Goal: Navigation & Orientation: Find specific page/section

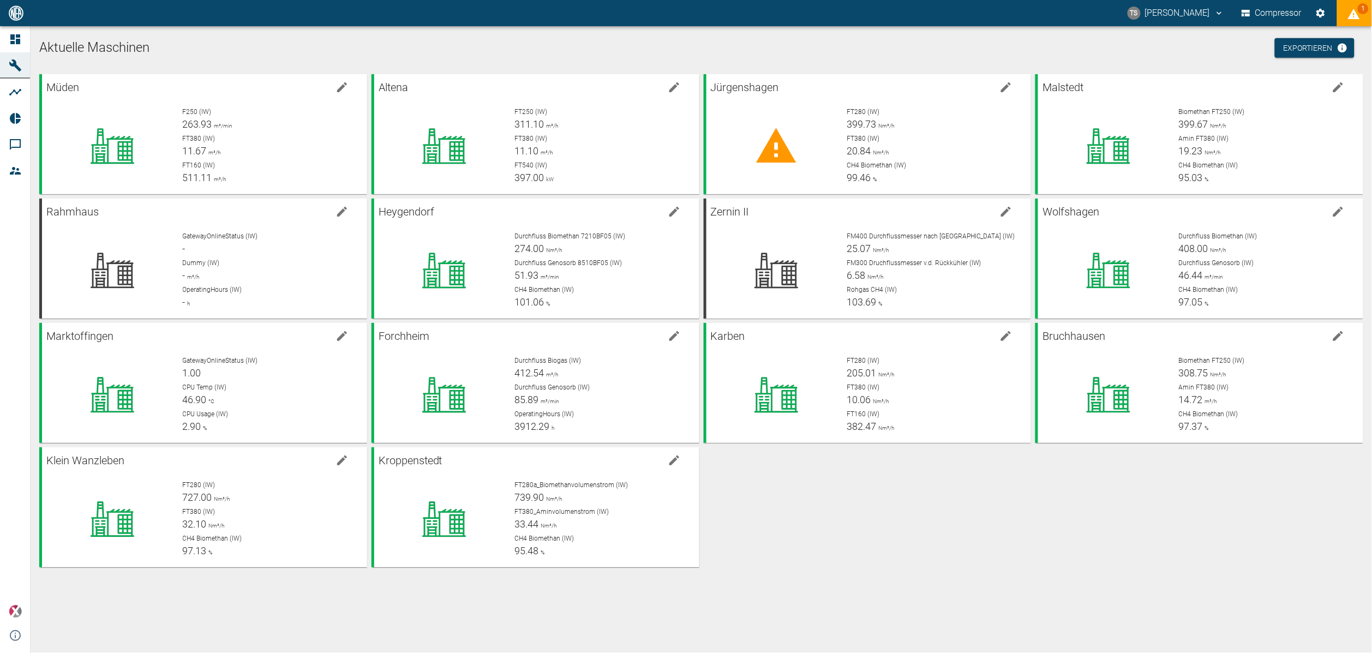
click at [826, 557] on div "Müden F250 (IW) 263.93 m³/min FT380 (IW) 11.67 m³/h FT160 (IW) 511.11 m³/h Alte…" at bounding box center [699, 319] width 1329 height 498
